Goal: Book appointment/travel/reservation

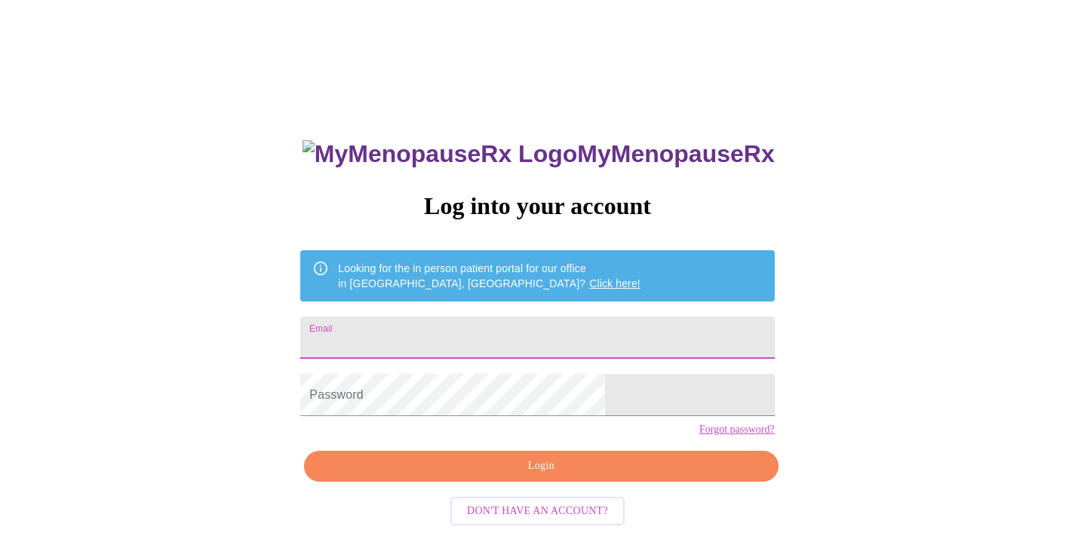
click at [515, 330] on input "Email" at bounding box center [537, 338] width 474 height 42
type input "toll@berlin.com"
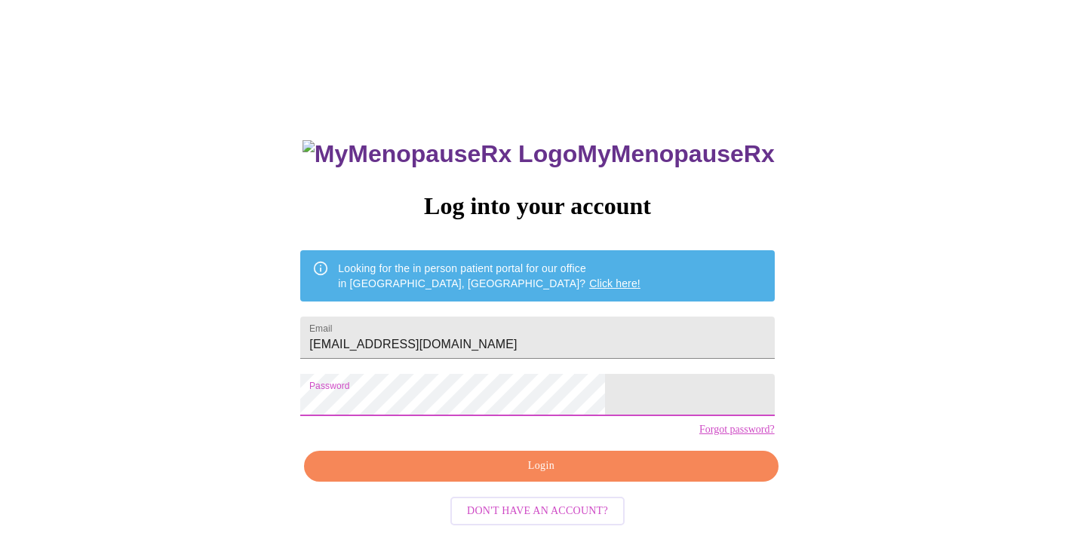
click at [519, 476] on span "Login" at bounding box center [540, 466] width 439 height 19
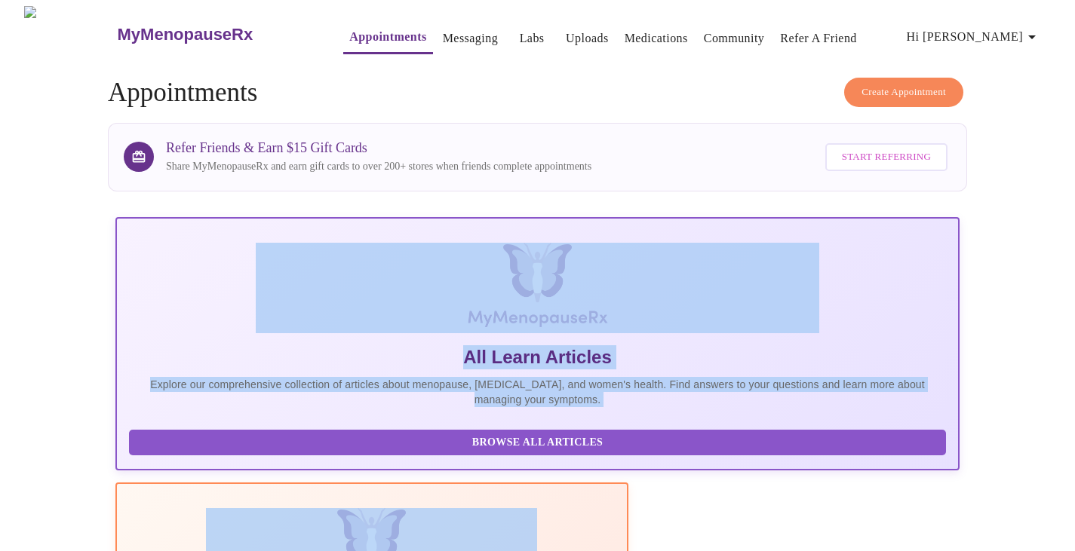
drag, startPoint x: 1074, startPoint y: 174, endPoint x: 1085, endPoint y: 293, distance: 119.7
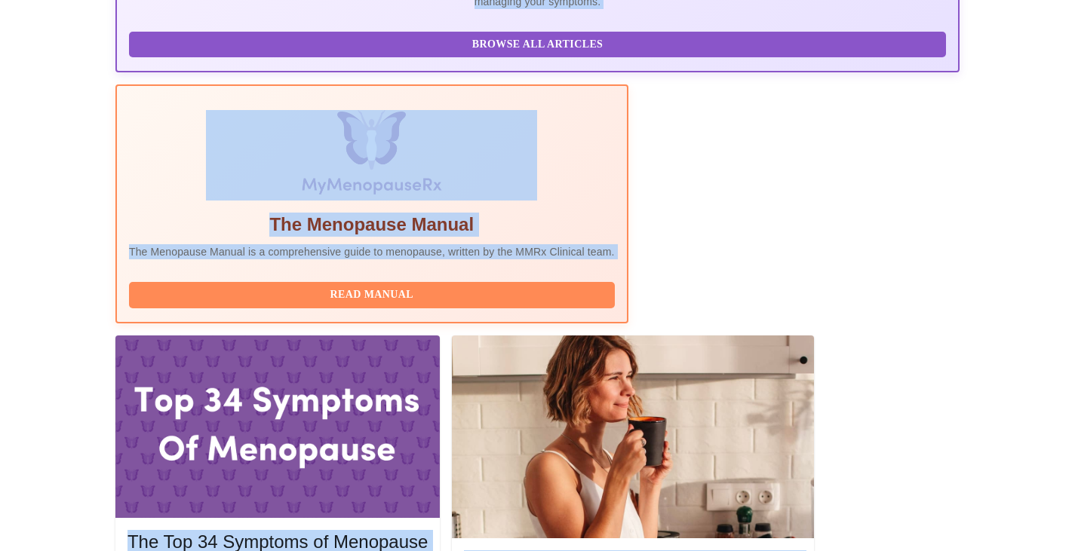
scroll to position [445, 0]
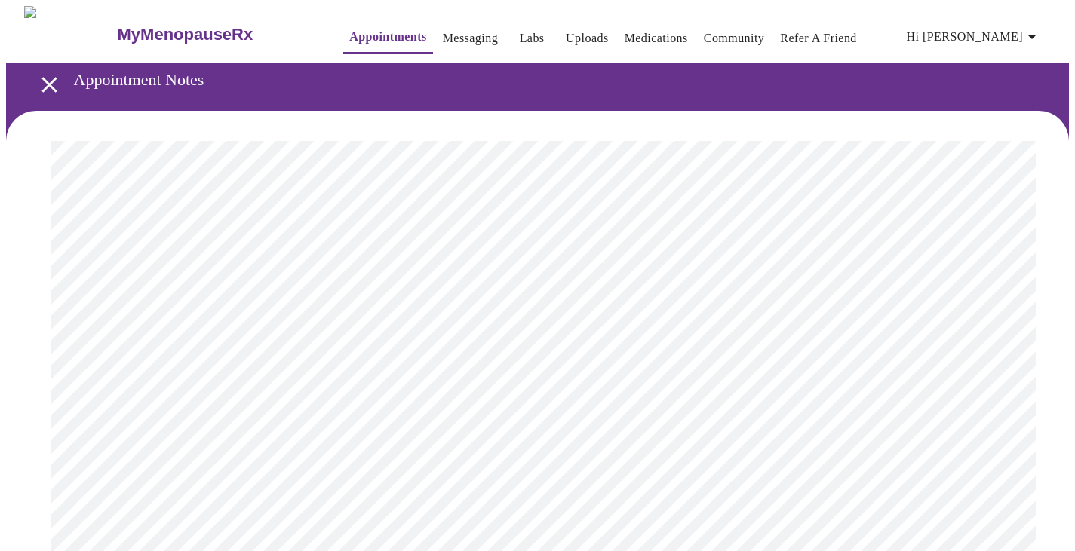
click at [349, 26] on link "Appointments" at bounding box center [387, 36] width 77 height 21
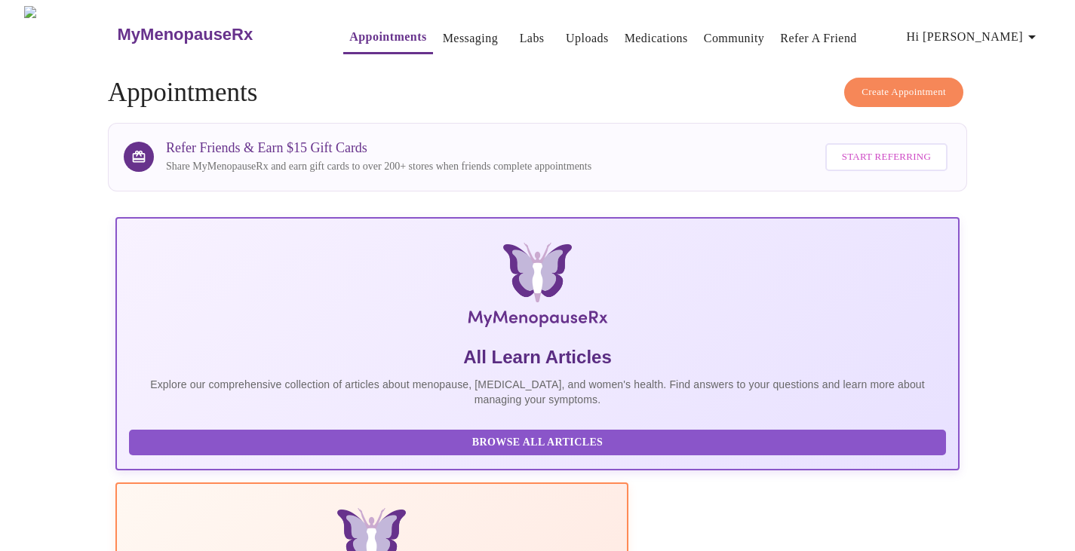
click at [924, 84] on span "Create Appointment" at bounding box center [903, 92] width 84 height 17
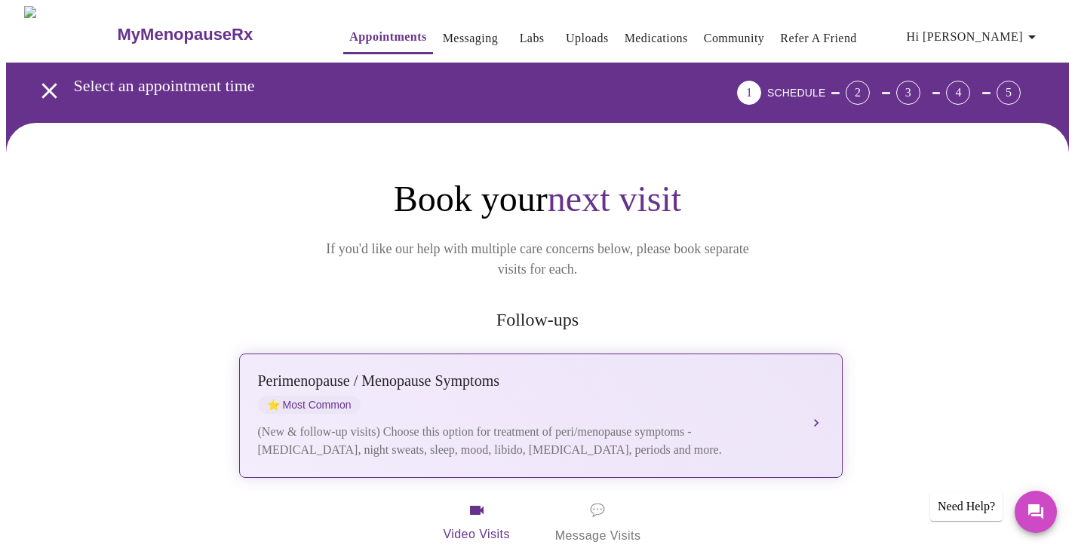
click at [507, 377] on div "Perimenopause / Menopause Symptoms ⭐ Most Common" at bounding box center [525, 393] width 535 height 41
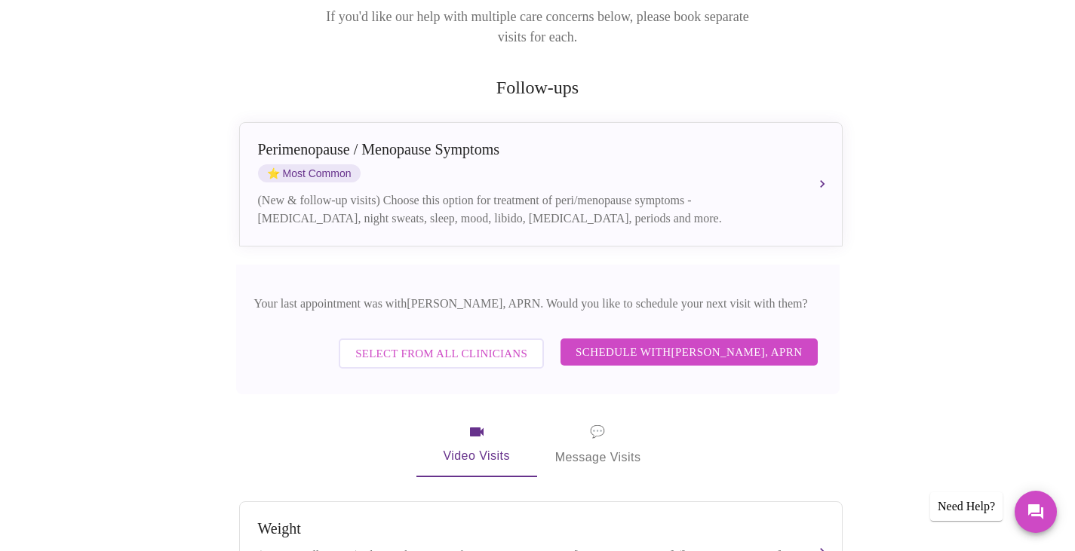
scroll to position [247, 0]
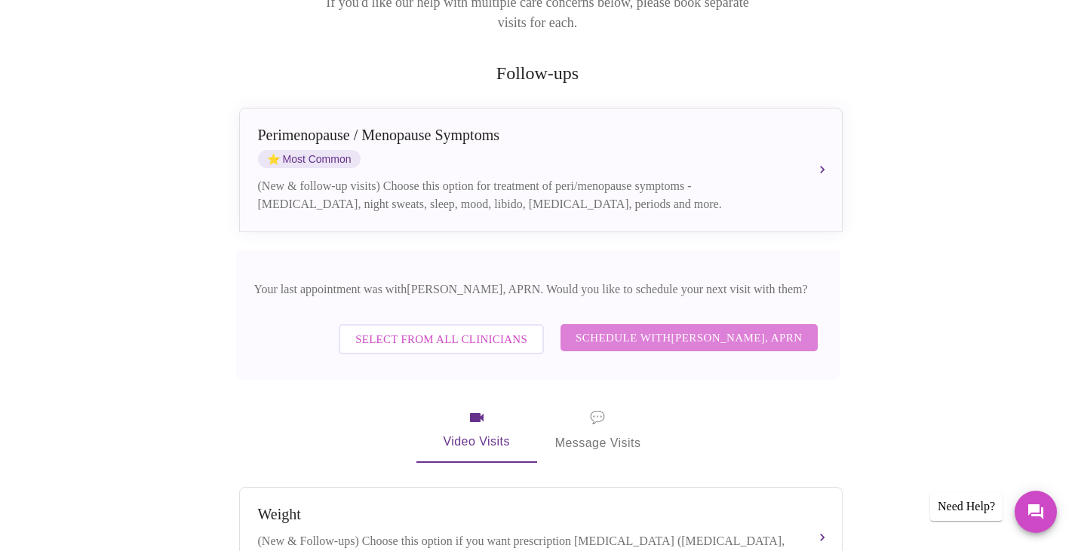
click at [713, 330] on span "Schedule with Emilie McLain, APRN" at bounding box center [688, 338] width 227 height 20
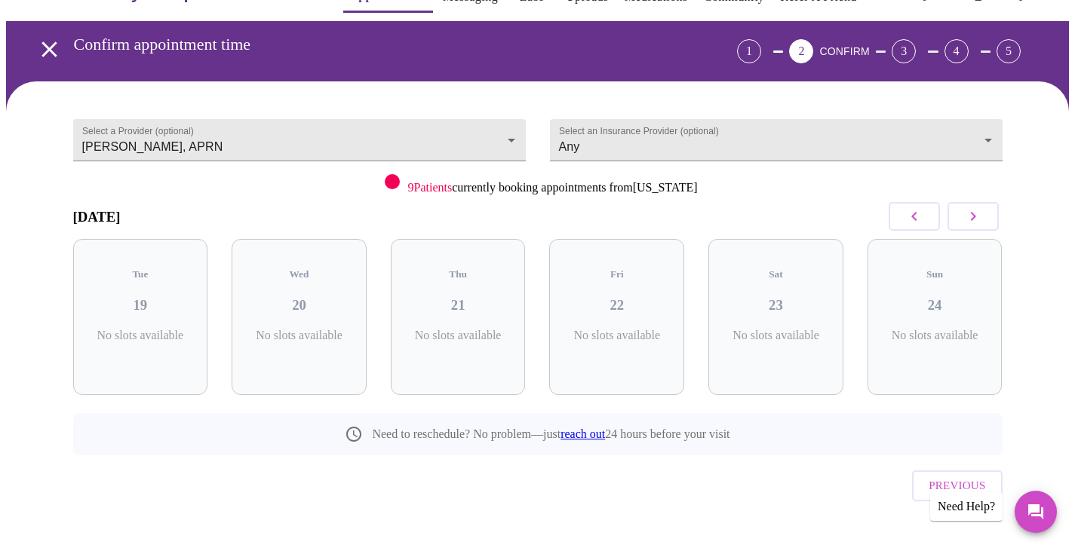
click at [974, 217] on icon "button" at bounding box center [972, 216] width 5 height 9
click at [606, 268] on h5 "Tue" at bounding box center [616, 274] width 111 height 12
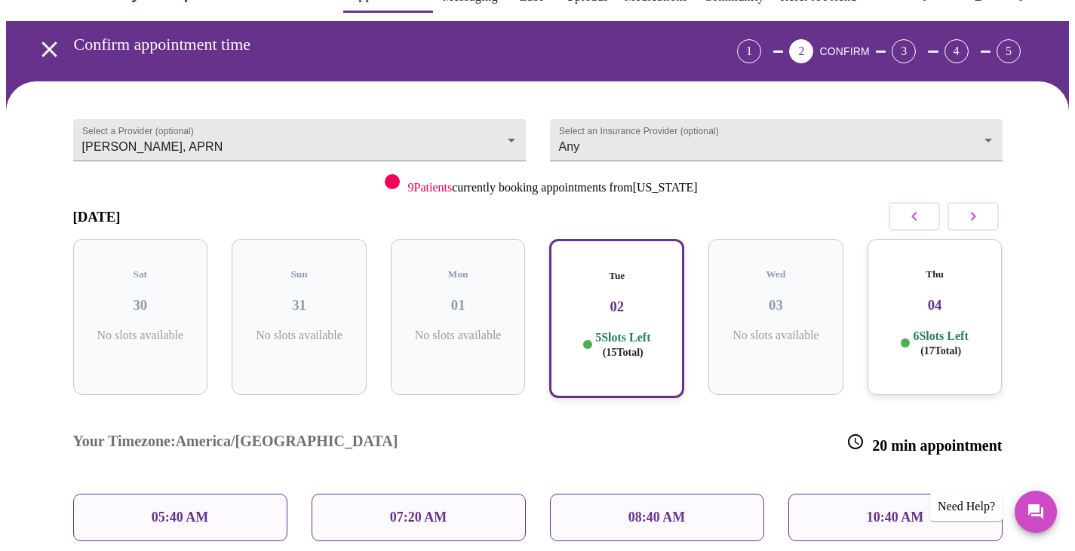
click at [824, 494] on div "10:40 AM" at bounding box center [895, 518] width 214 height 48
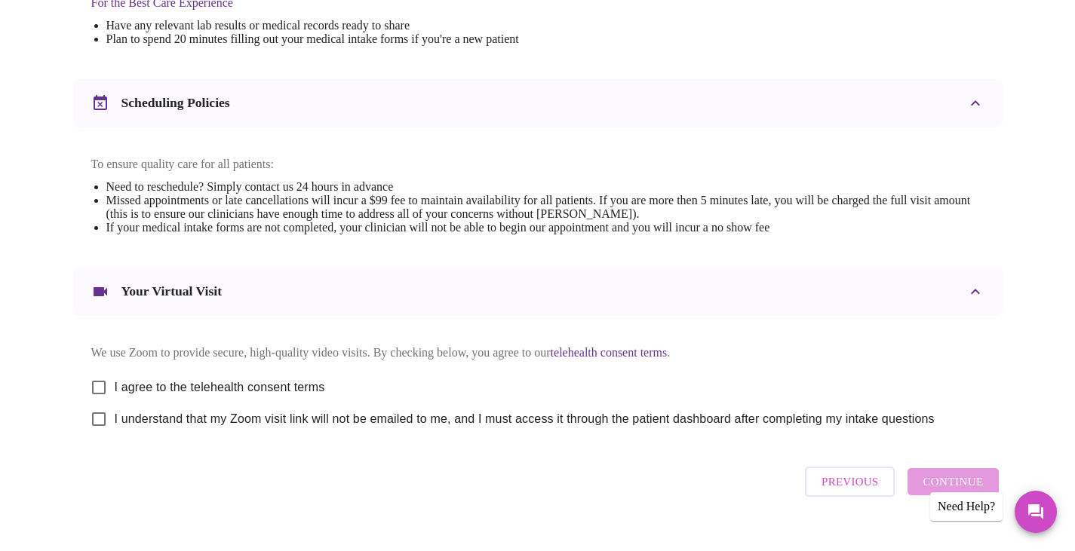
scroll to position [541, 0]
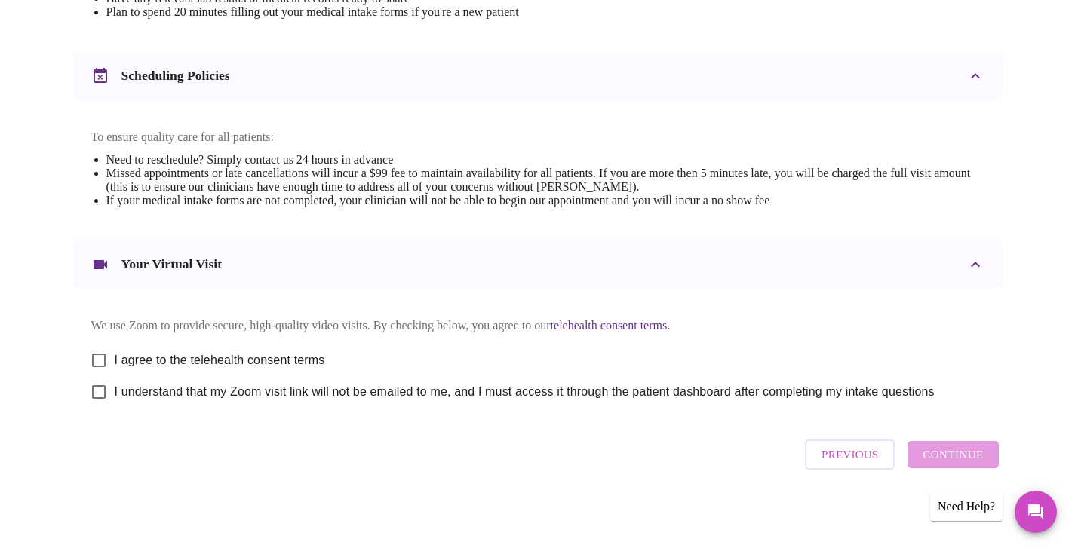
click at [98, 355] on input "I agree to the telehealth consent terms" at bounding box center [99, 361] width 32 height 32
checkbox input "true"
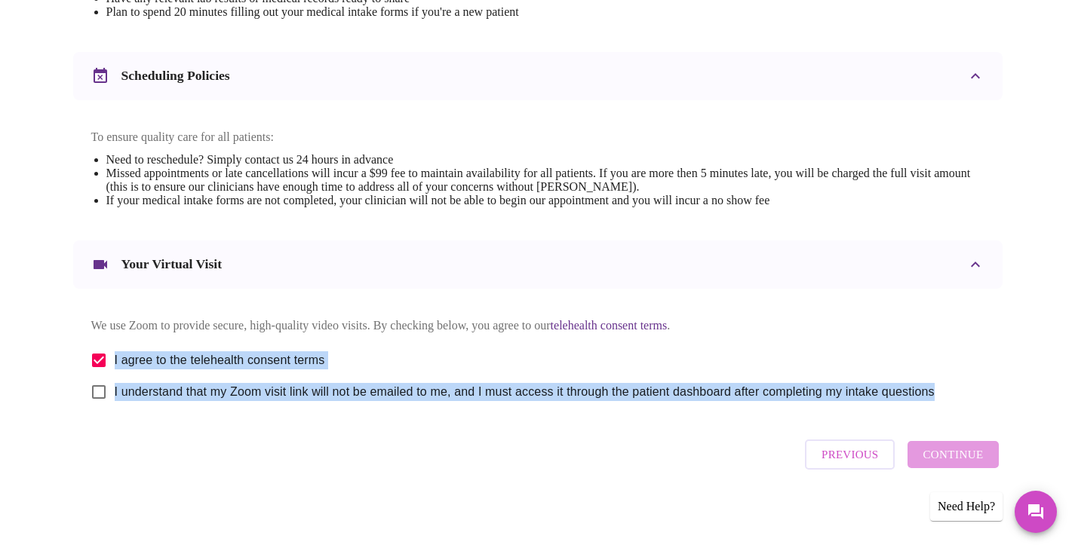
drag, startPoint x: 1073, startPoint y: 419, endPoint x: 1072, endPoint y: 308, distance: 110.8
click at [1069, 308] on div "Tuesday, September 2nd @ 10:40 am - 11:00 am We're excited to help you feel bet…" at bounding box center [537, 71] width 1062 height 949
click at [1041, 348] on div "Tuesday, September 2nd @ 10:40 am - 11:00 am We're excited to help you feel bet…" at bounding box center [537, 71] width 1062 height 949
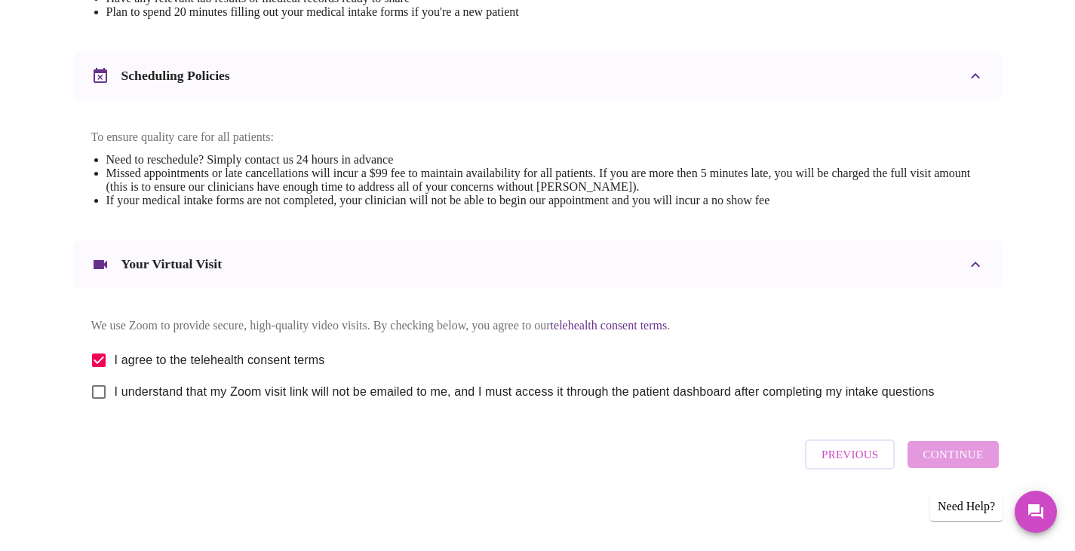
click at [949, 454] on div "Previous Continue" at bounding box center [901, 454] width 201 height 45
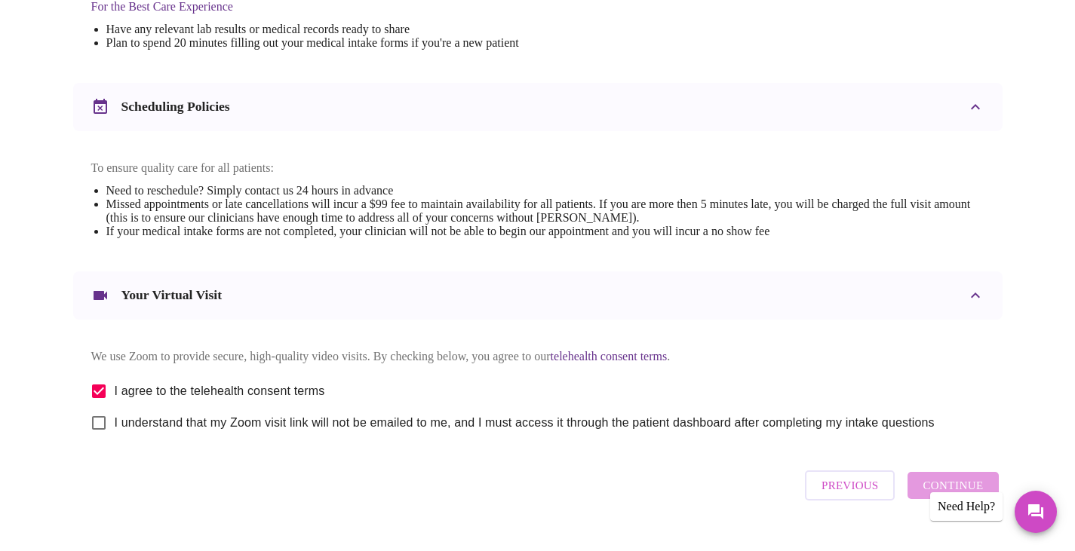
scroll to position [493, 0]
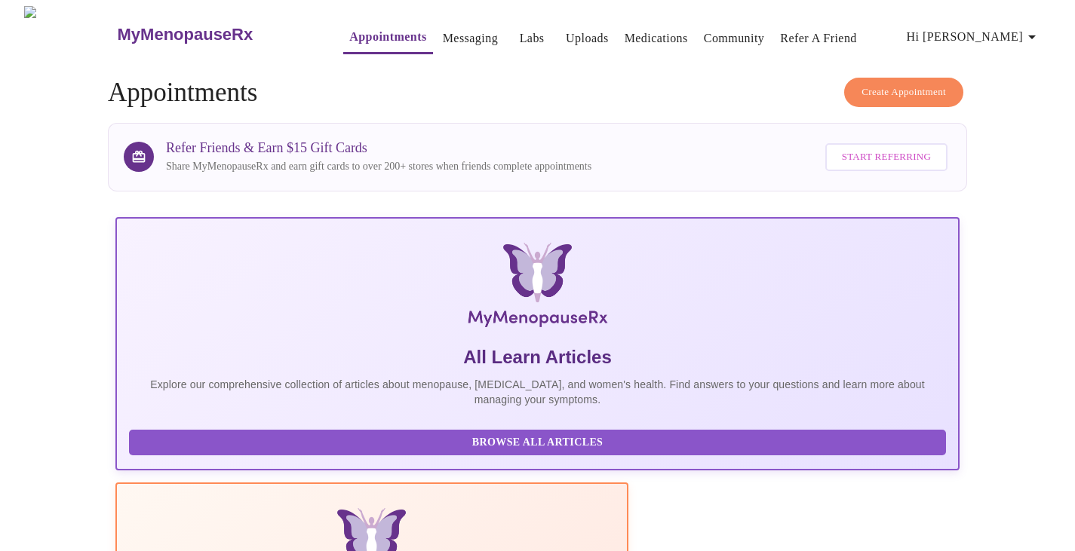
click at [940, 84] on span "Create Appointment" at bounding box center [903, 92] width 84 height 17
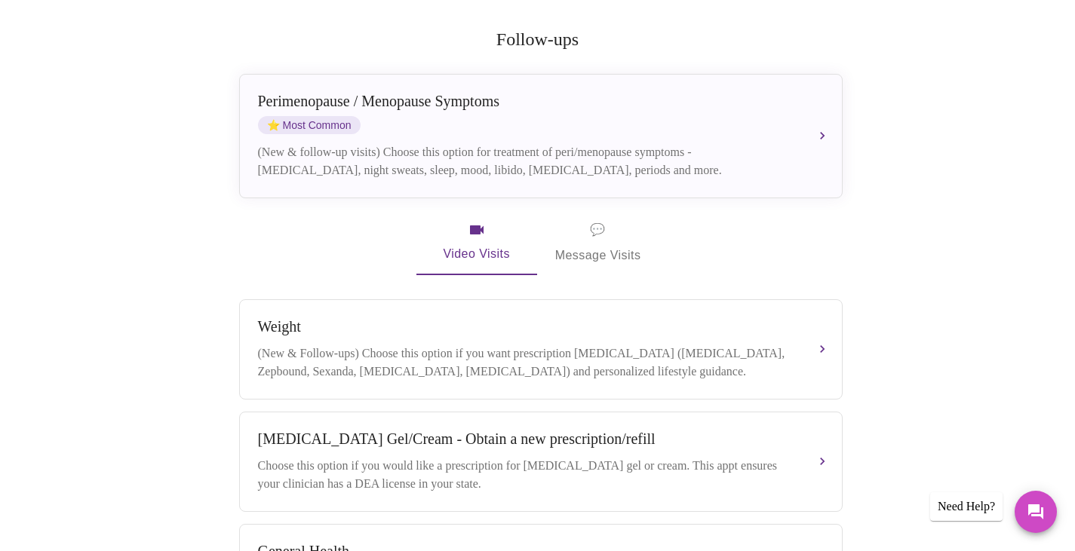
scroll to position [284, 0]
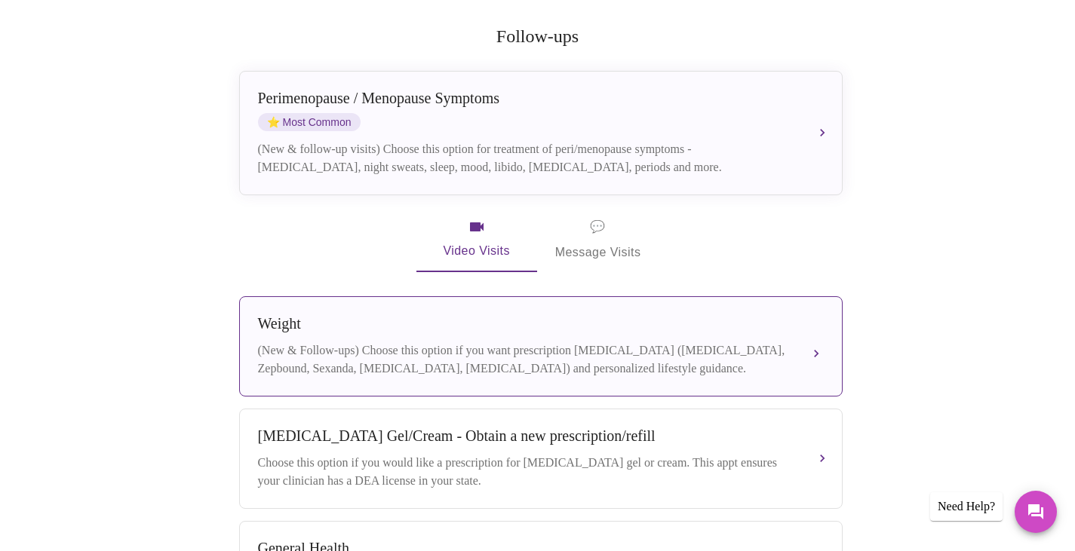
click at [817, 332] on button "Weight (New & Follow-ups) Choose this option if you want prescription weight ma…" at bounding box center [540, 346] width 603 height 100
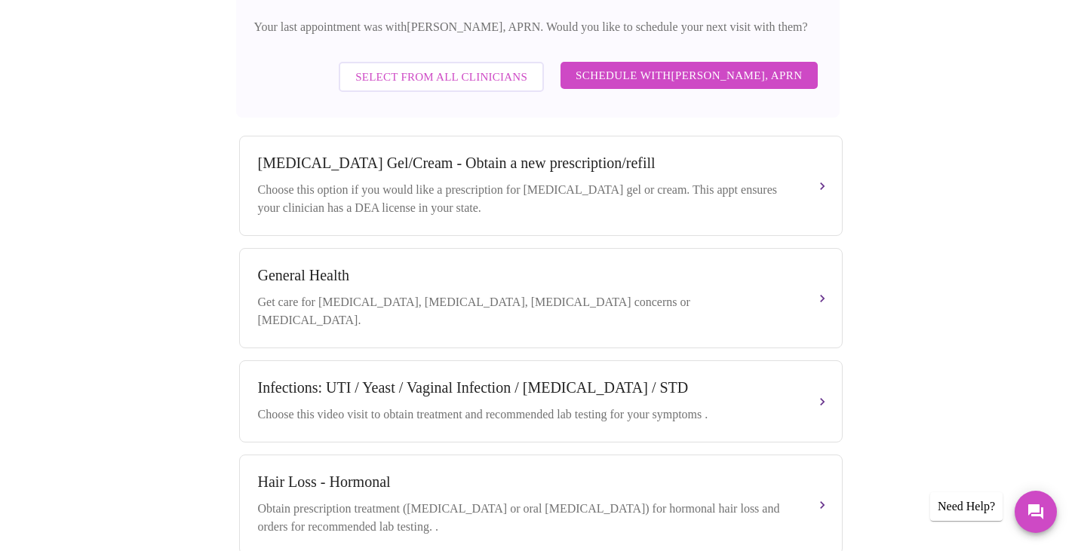
scroll to position [707, 0]
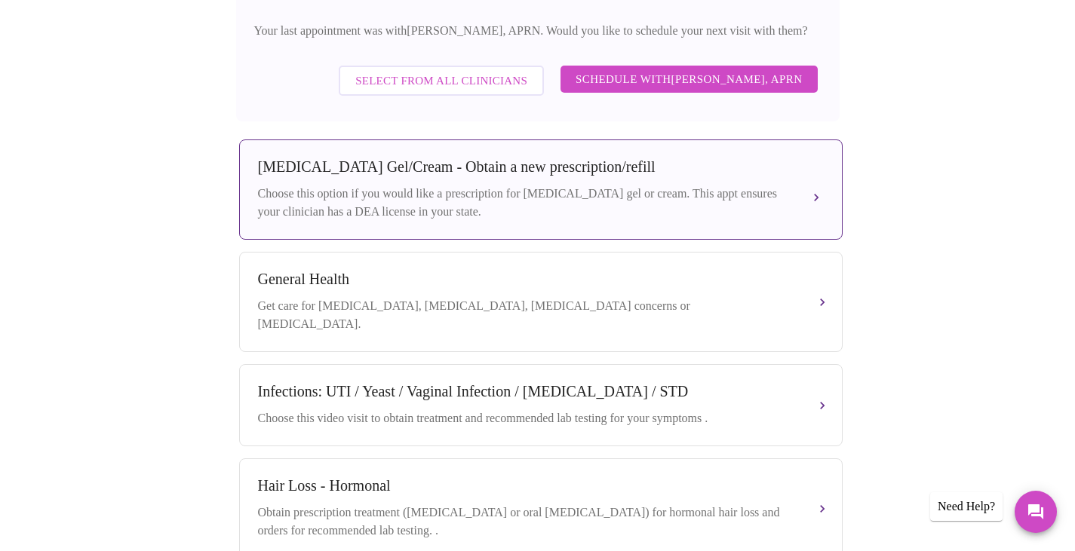
click at [810, 201] on div "Testosterone Gel/Cream - Obtain a new prescription/refill Choose this option if…" at bounding box center [541, 189] width 566 height 63
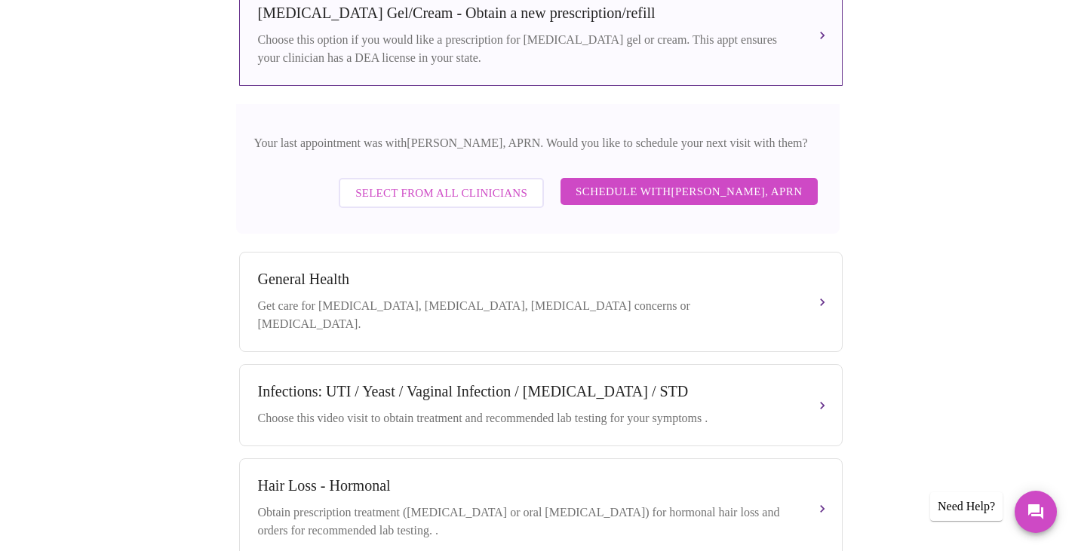
click at [769, 188] on span "Schedule with Emilie McLain, APRN" at bounding box center [688, 192] width 227 height 20
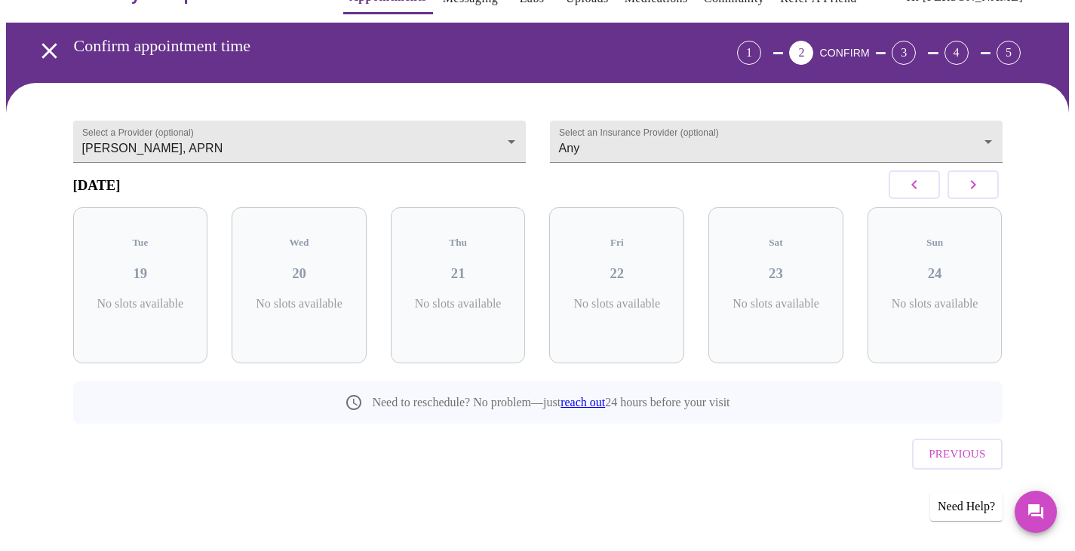
scroll to position [16, 0]
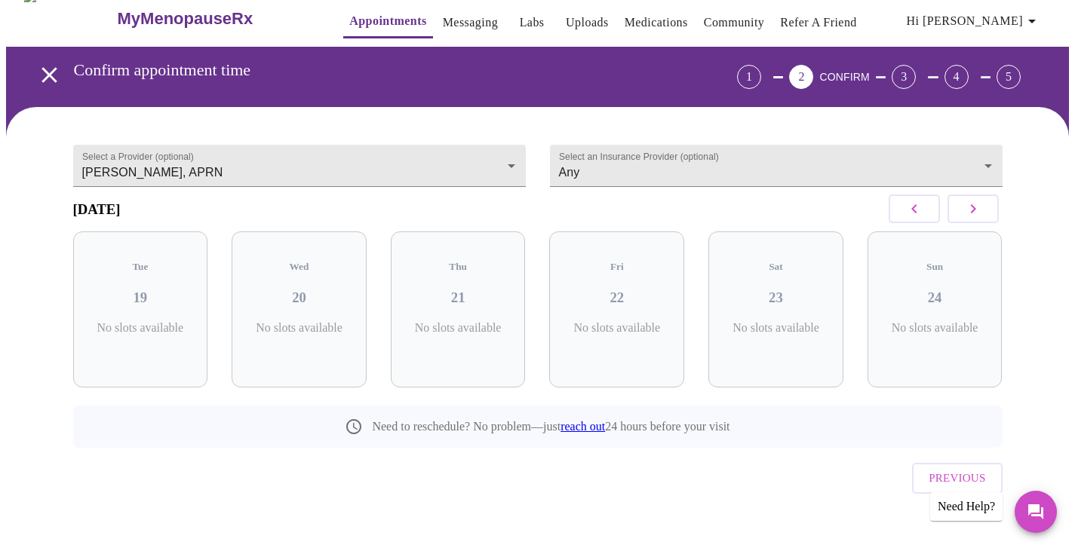
click at [976, 212] on icon "button" at bounding box center [973, 209] width 18 height 18
click at [973, 213] on icon "button" at bounding box center [972, 208] width 5 height 9
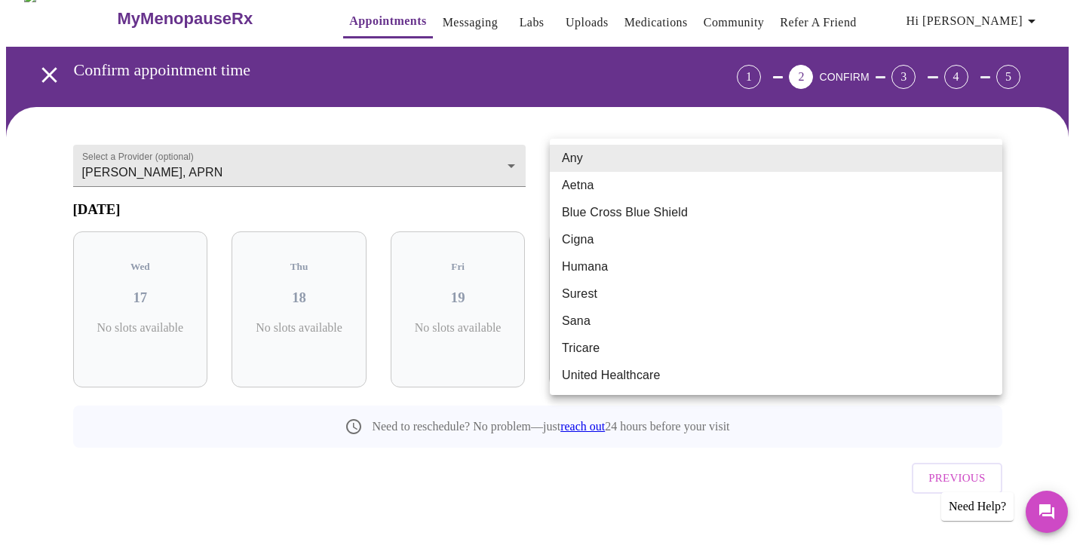
click at [982, 158] on body "MyMenopauseRx Appointments Messaging Labs Uploads Medications Community Refer a…" at bounding box center [543, 279] width 1074 height 579
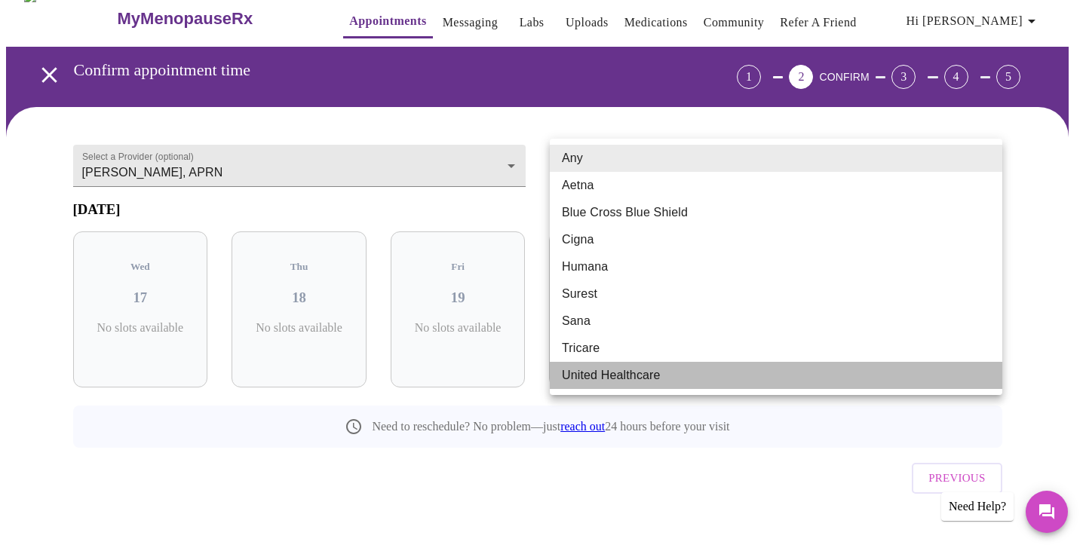
click at [703, 367] on li "United Healthcare" at bounding box center [776, 375] width 452 height 27
type input "United Healthcare"
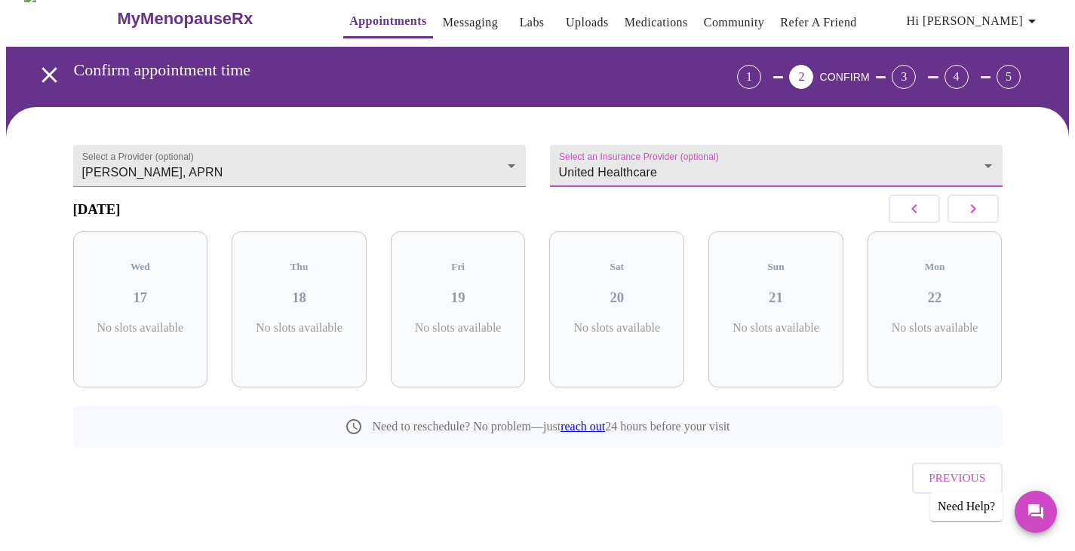
click at [967, 216] on icon "button" at bounding box center [973, 209] width 18 height 18
click at [964, 213] on icon "button" at bounding box center [973, 209] width 18 height 18
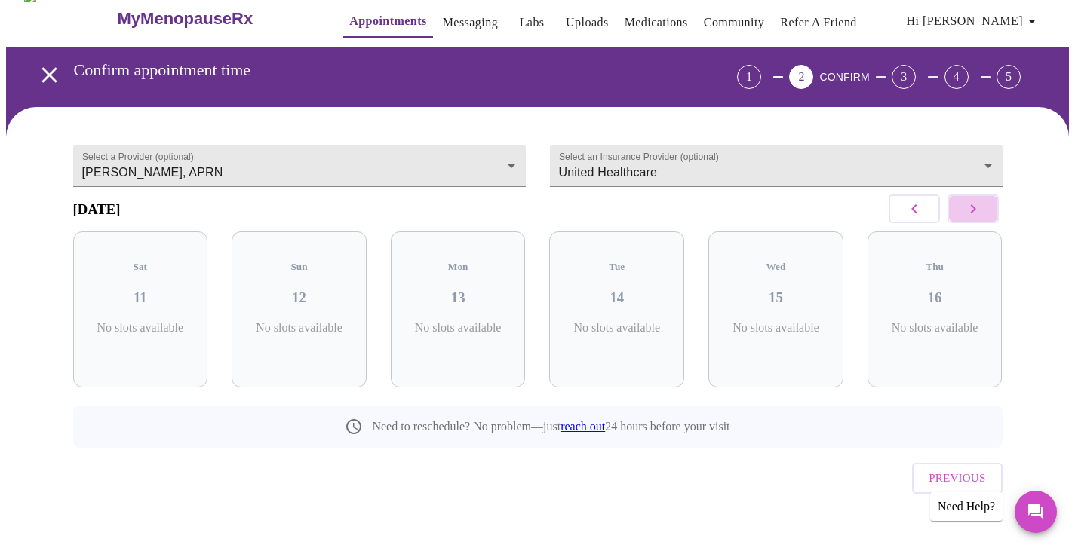
click at [964, 213] on icon "button" at bounding box center [973, 209] width 18 height 18
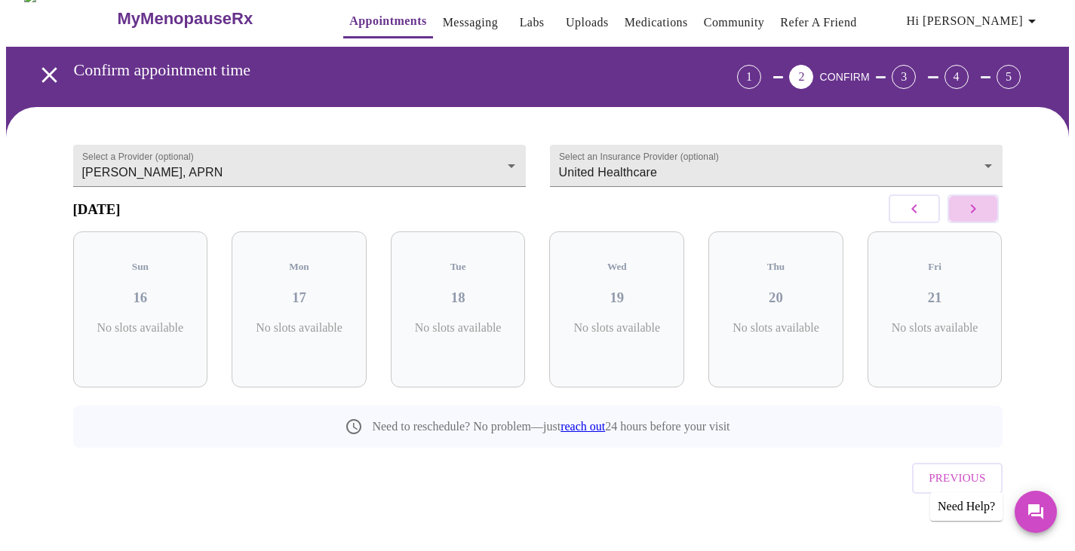
click at [964, 213] on icon "button" at bounding box center [973, 209] width 18 height 18
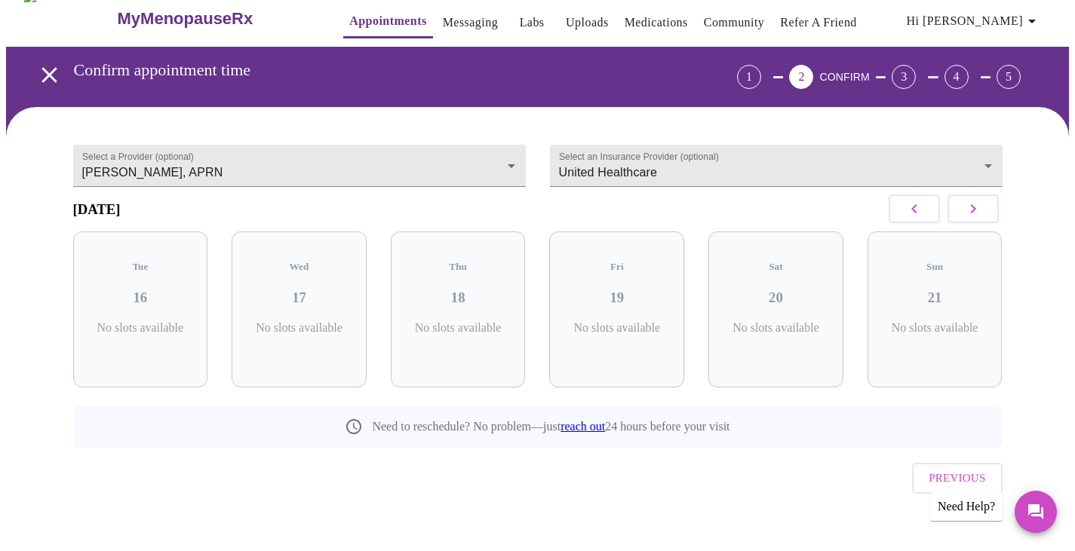
click at [363, 19] on link "Appointments" at bounding box center [387, 21] width 77 height 21
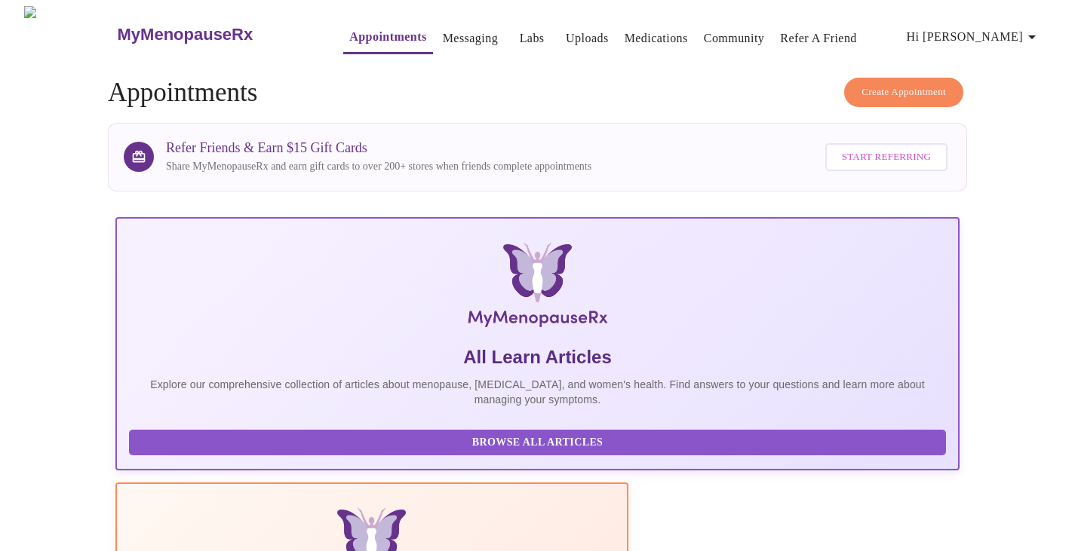
click at [867, 89] on span "Create Appointment" at bounding box center [903, 92] width 84 height 17
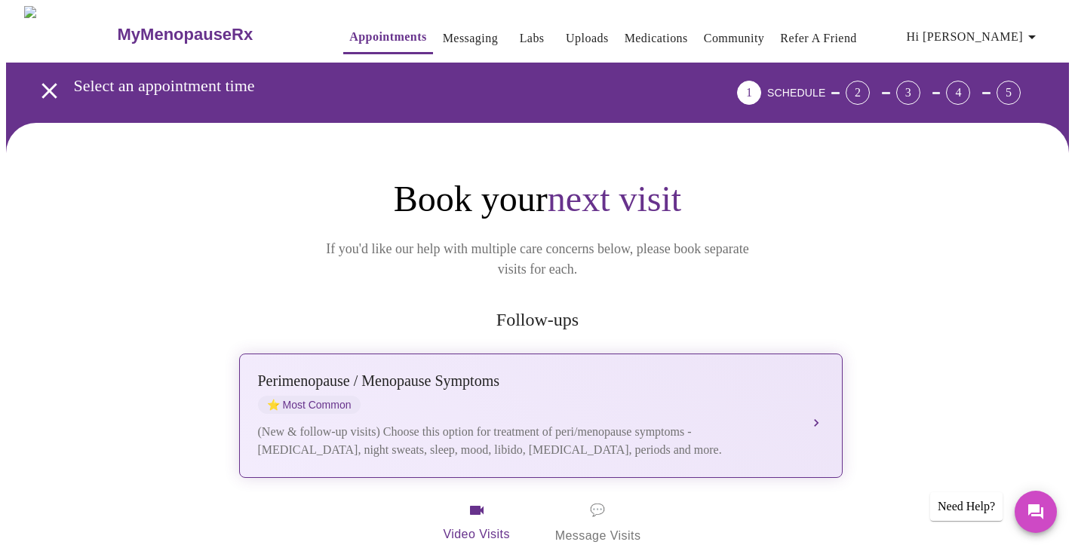
click at [822, 382] on div "Perimenopause / Menopause Symptoms ⭐ Most Common (New & follow-up visits) Choos…" at bounding box center [541, 416] width 566 height 87
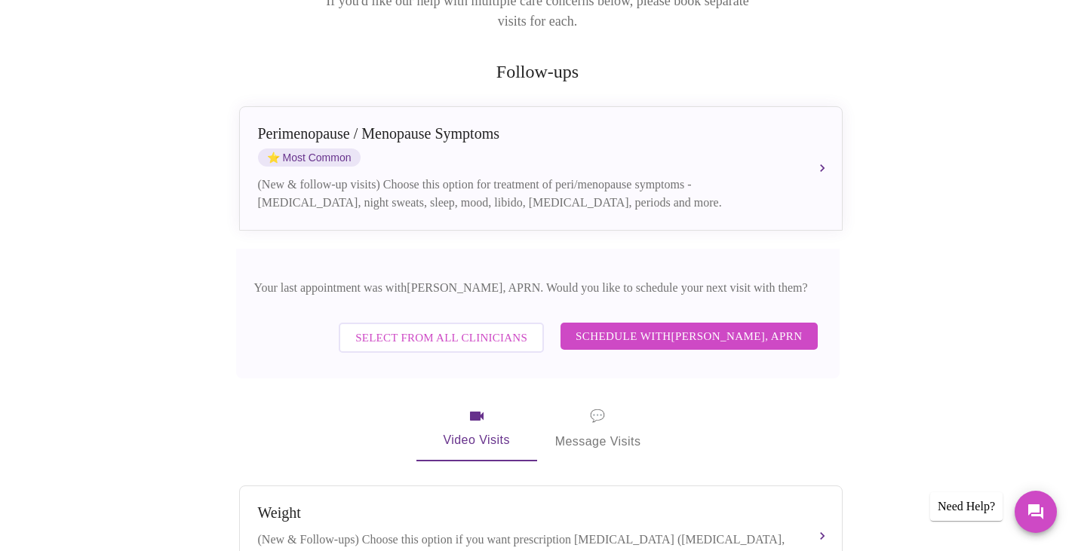
scroll to position [250, 0]
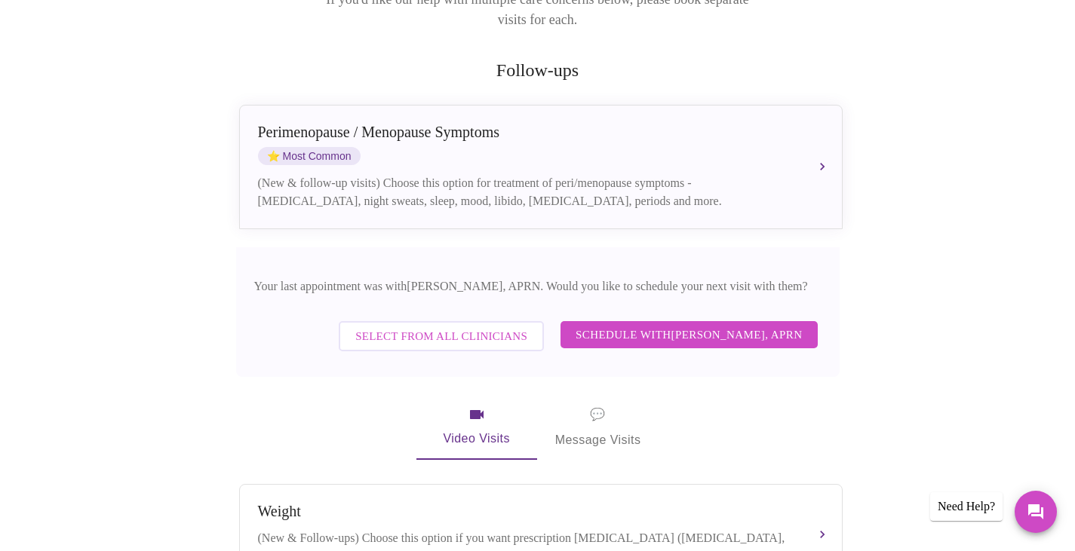
click at [678, 325] on span "Schedule with Emilie McLain, APRN" at bounding box center [688, 335] width 227 height 20
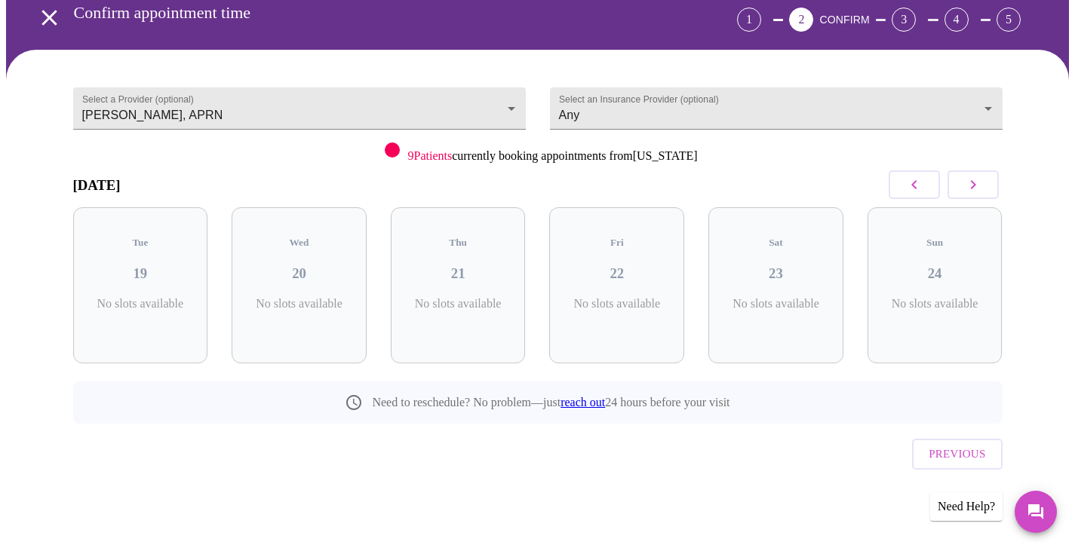
scroll to position [41, 0]
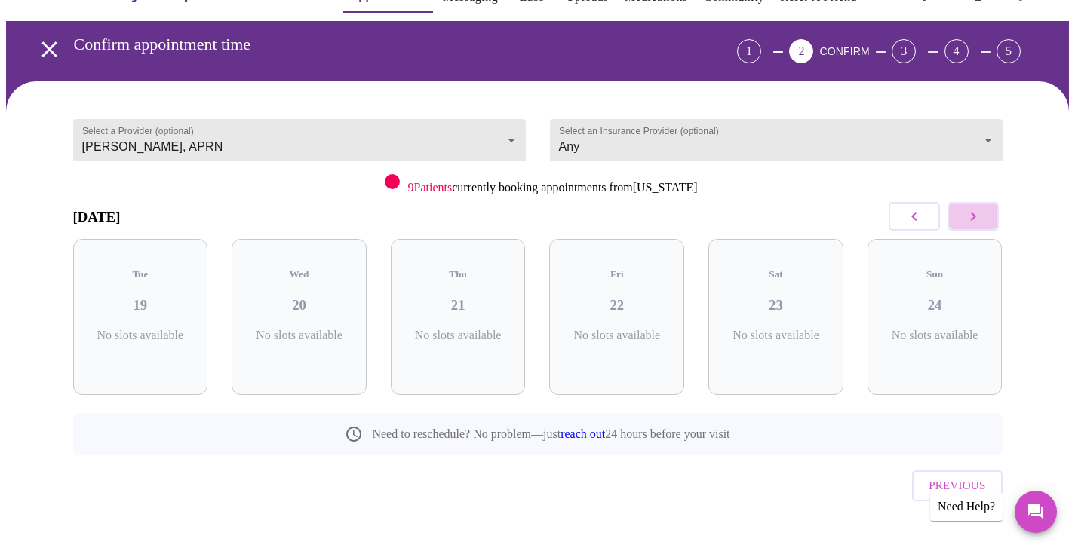
click at [968, 218] on icon "button" at bounding box center [973, 216] width 18 height 18
click at [967, 217] on icon "button" at bounding box center [973, 216] width 18 height 18
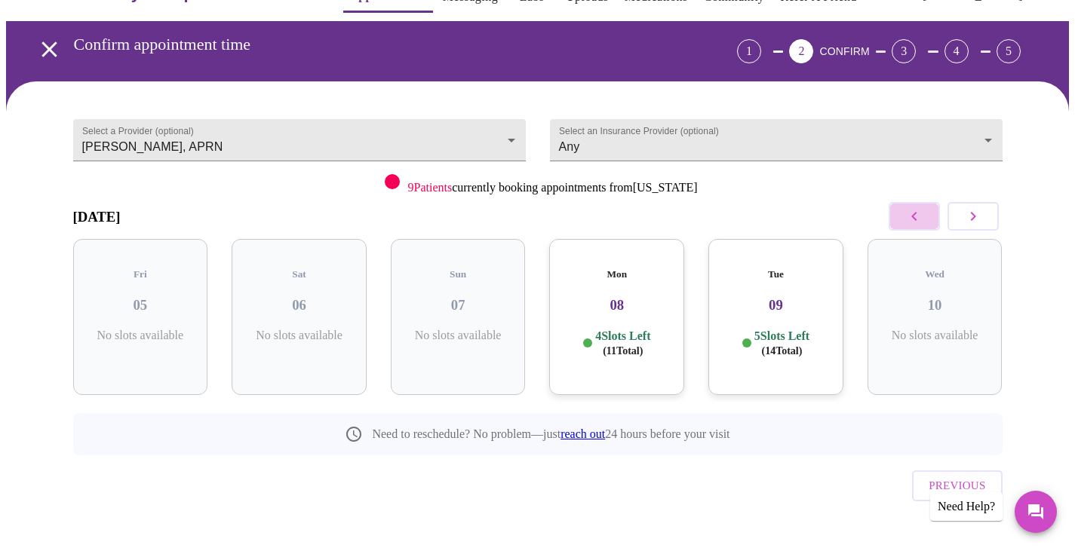
click at [903, 214] on button "button" at bounding box center [913, 216] width 51 height 29
click at [633, 297] on h3 "02" at bounding box center [616, 305] width 111 height 17
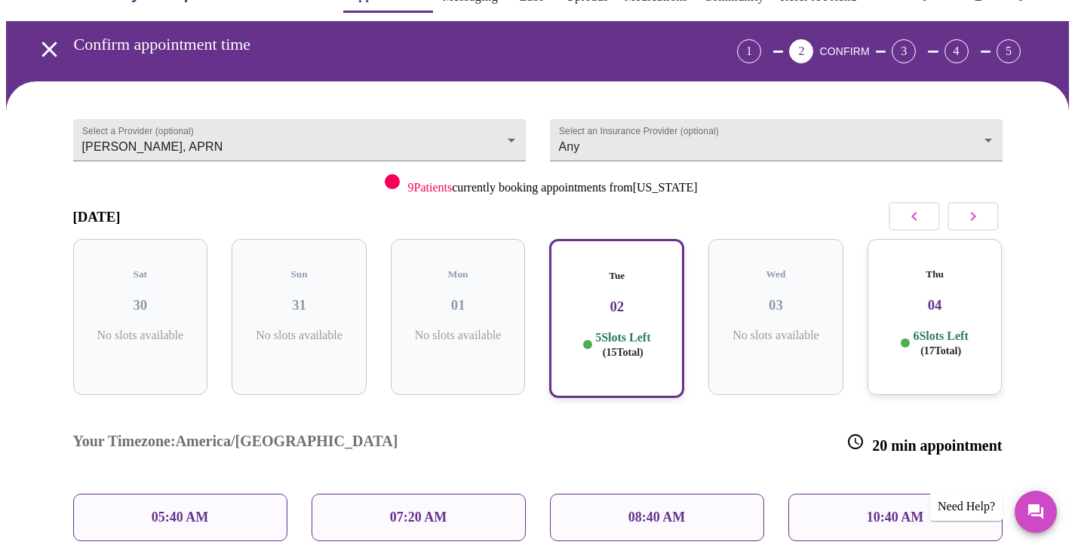
click at [814, 494] on div "10:40 AM" at bounding box center [895, 518] width 214 height 48
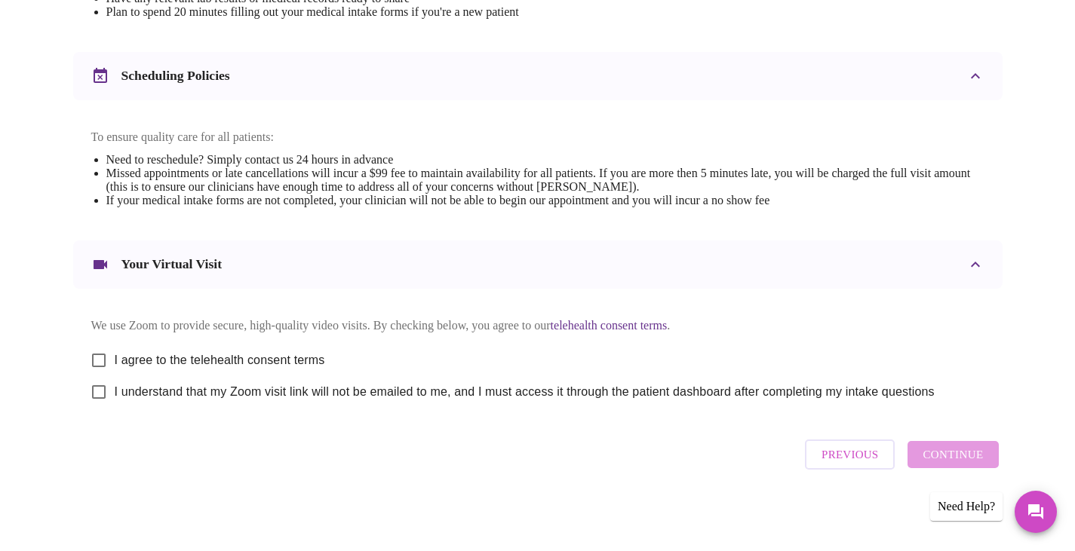
scroll to position [541, 0]
click at [95, 352] on input "I agree to the telehealth consent terms" at bounding box center [99, 361] width 32 height 32
checkbox input "true"
click at [95, 387] on input "I understand that my Zoom visit link will not be emailed to me, and I must acce…" at bounding box center [99, 392] width 32 height 32
checkbox input "true"
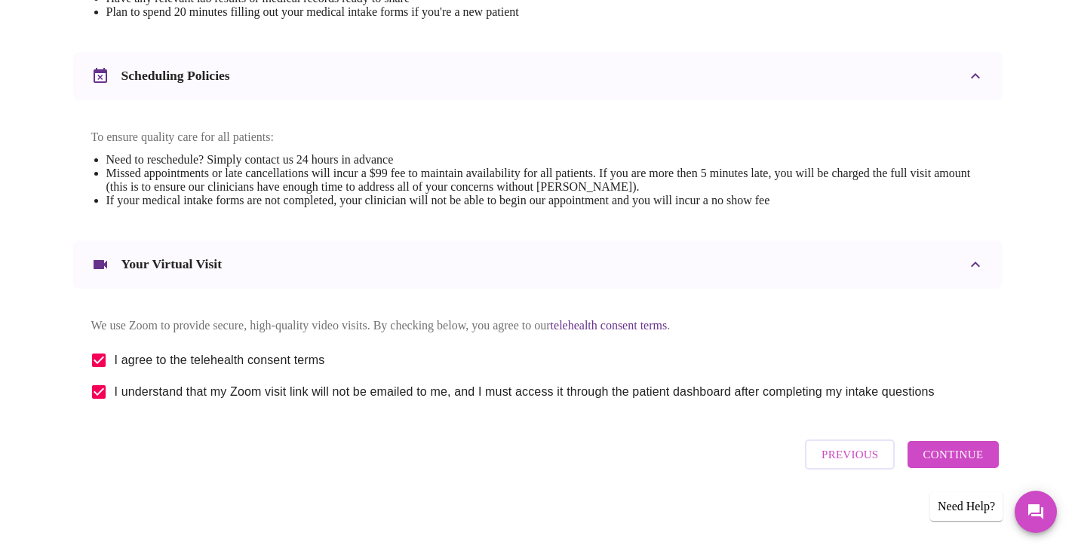
click at [944, 461] on span "Continue" at bounding box center [952, 455] width 60 height 20
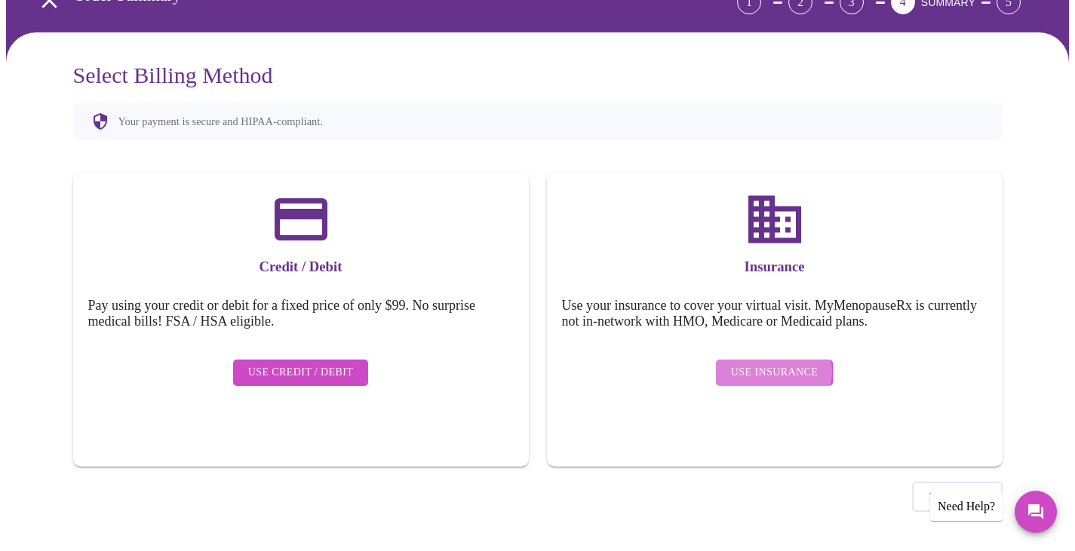
click at [770, 363] on span "Use Insurance" at bounding box center [774, 372] width 87 height 19
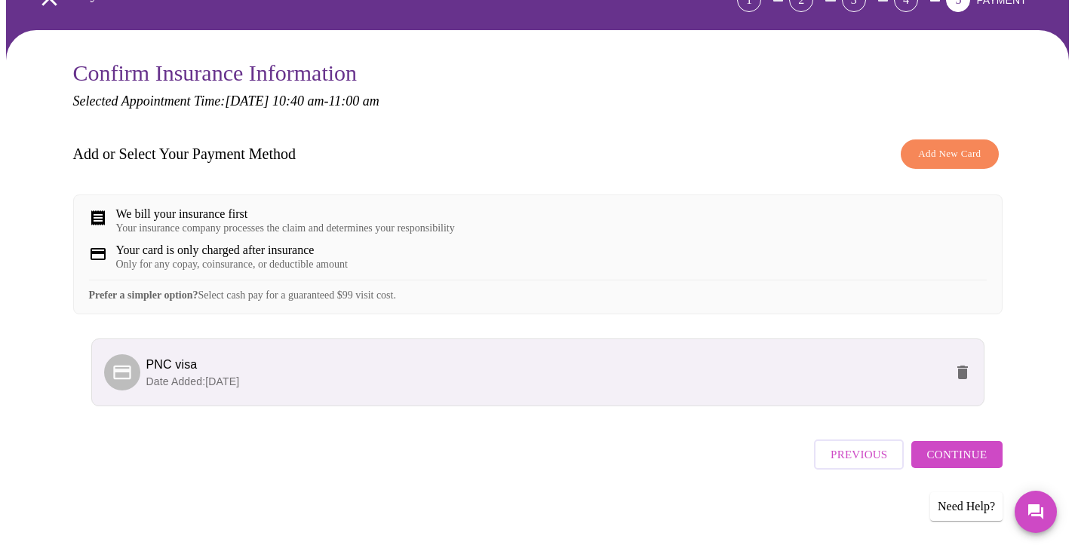
scroll to position [103, 0]
click at [1069, 299] on div "Confirm Insurance Information Selected Appointment Time: Tuesday, September 2nd…" at bounding box center [537, 287] width 1062 height 515
click at [949, 146] on span "Add New Card" at bounding box center [949, 154] width 63 height 17
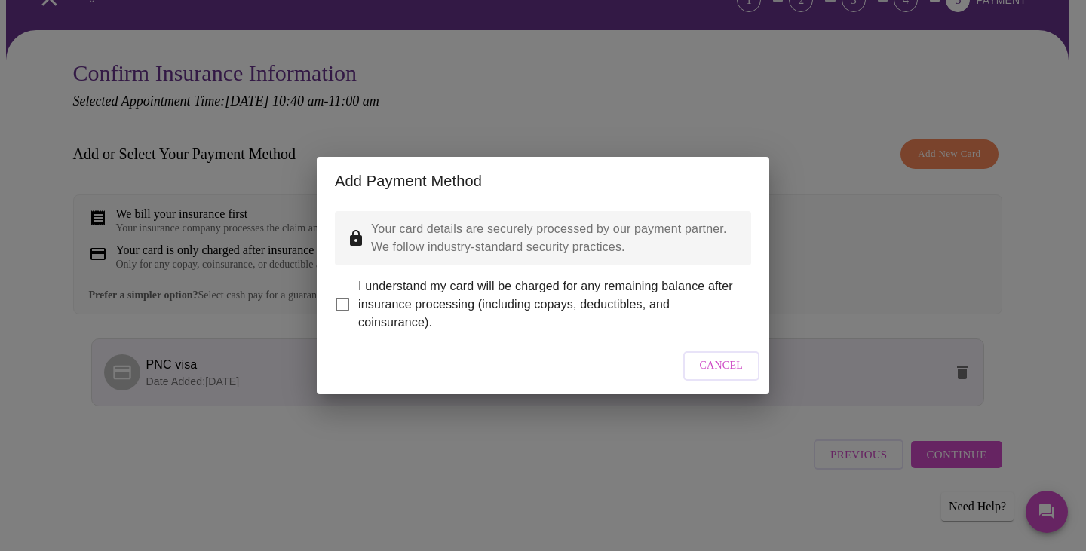
click at [698, 369] on button "Cancel" at bounding box center [721, 365] width 77 height 29
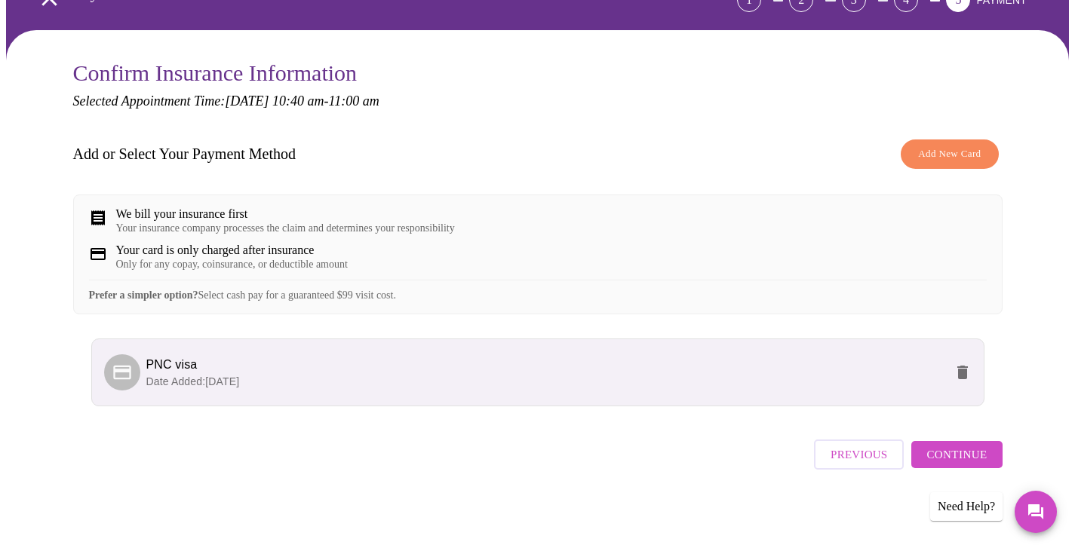
click at [958, 458] on span "Continue" at bounding box center [956, 455] width 60 height 20
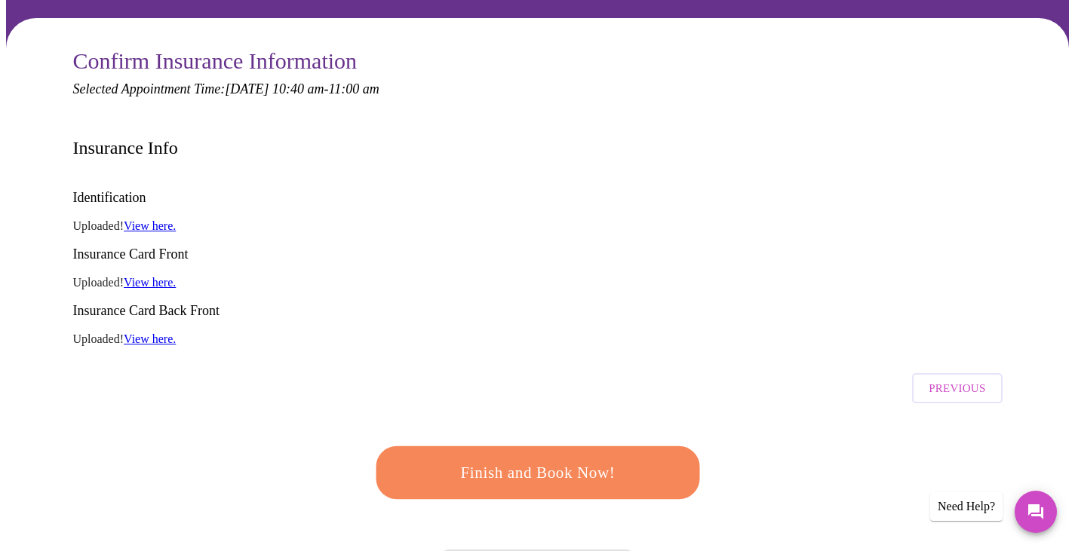
scroll to position [111, 0]
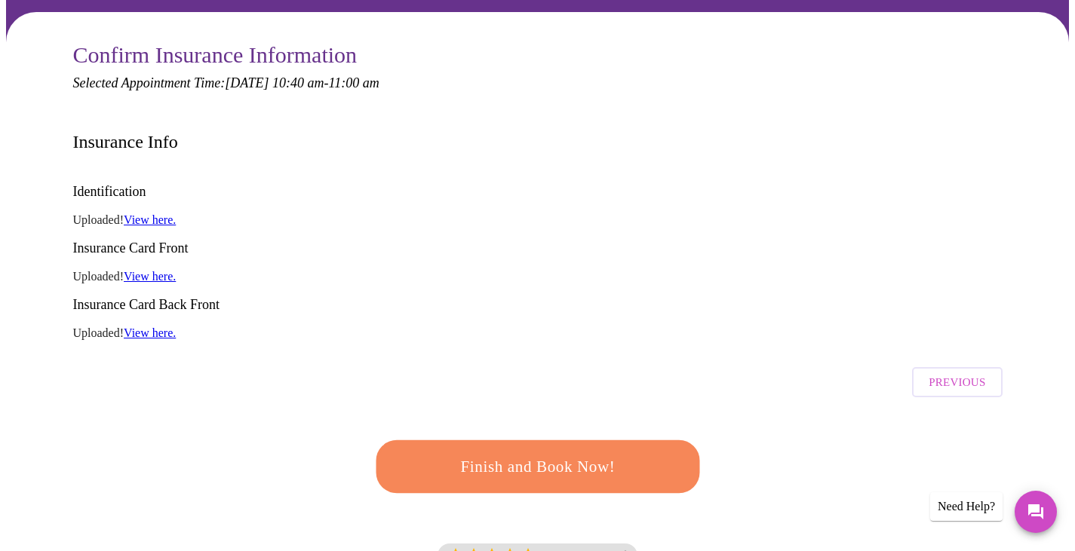
click at [171, 213] on link "View here." at bounding box center [150, 219] width 52 height 13
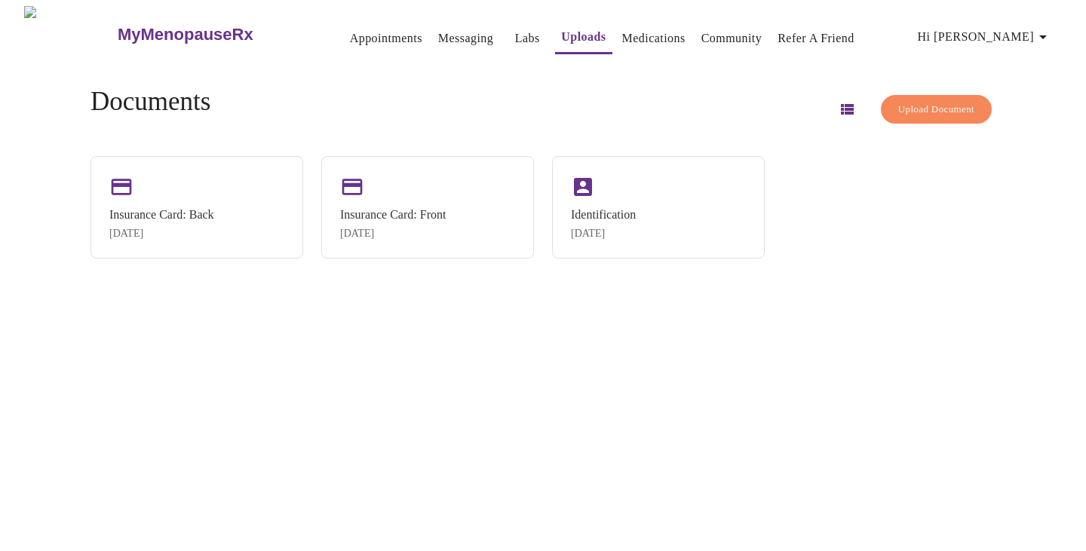
click at [913, 111] on span "Upload Document" at bounding box center [936, 109] width 76 height 17
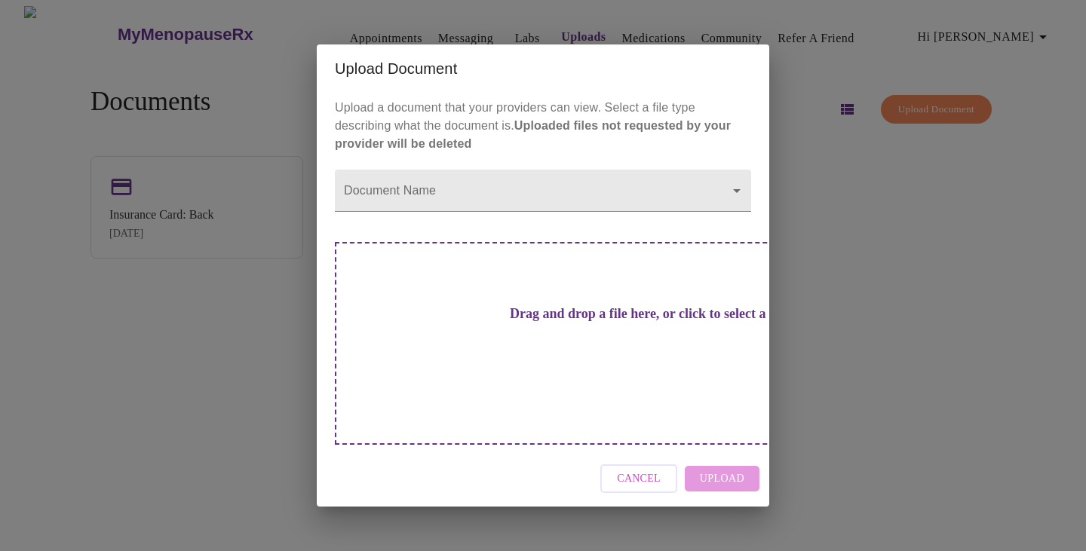
click at [660, 470] on span "Cancel" at bounding box center [639, 479] width 44 height 19
